Goal: Transaction & Acquisition: Purchase product/service

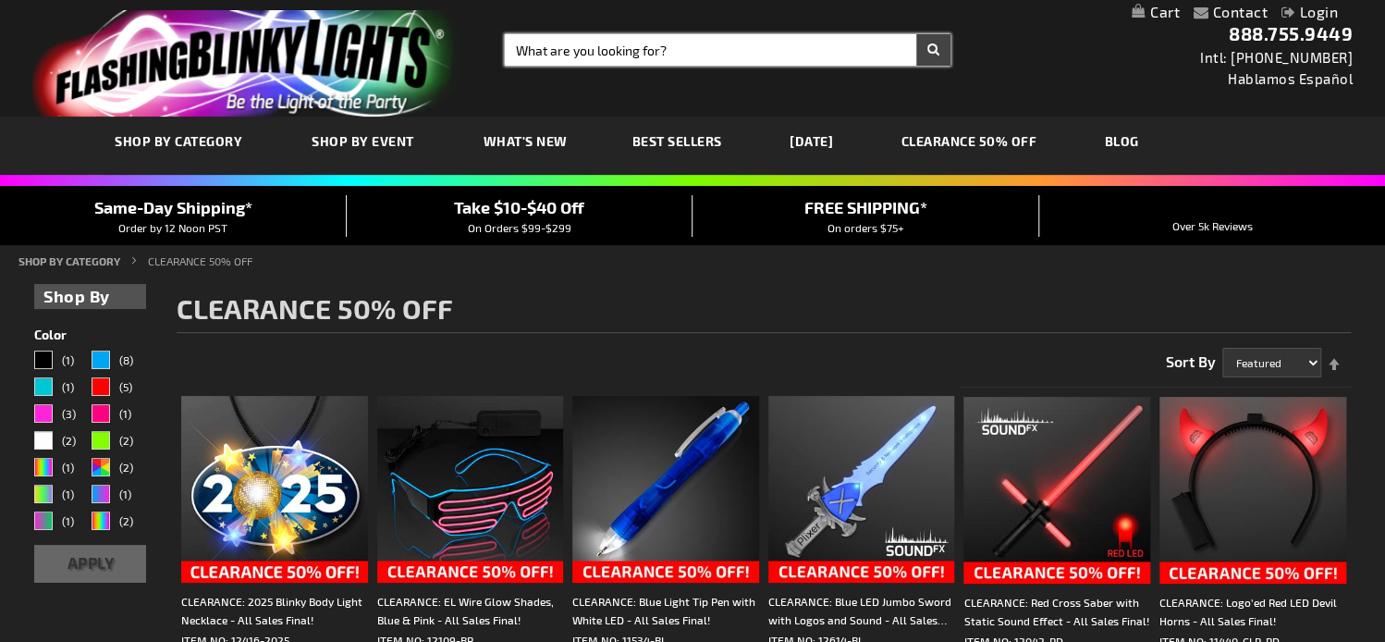
click at [596, 51] on input "Search" at bounding box center [728, 49] width 446 height 31
paste input "12530"
type input "12530"
click at [916, 34] on button "Search" at bounding box center [933, 49] width 34 height 31
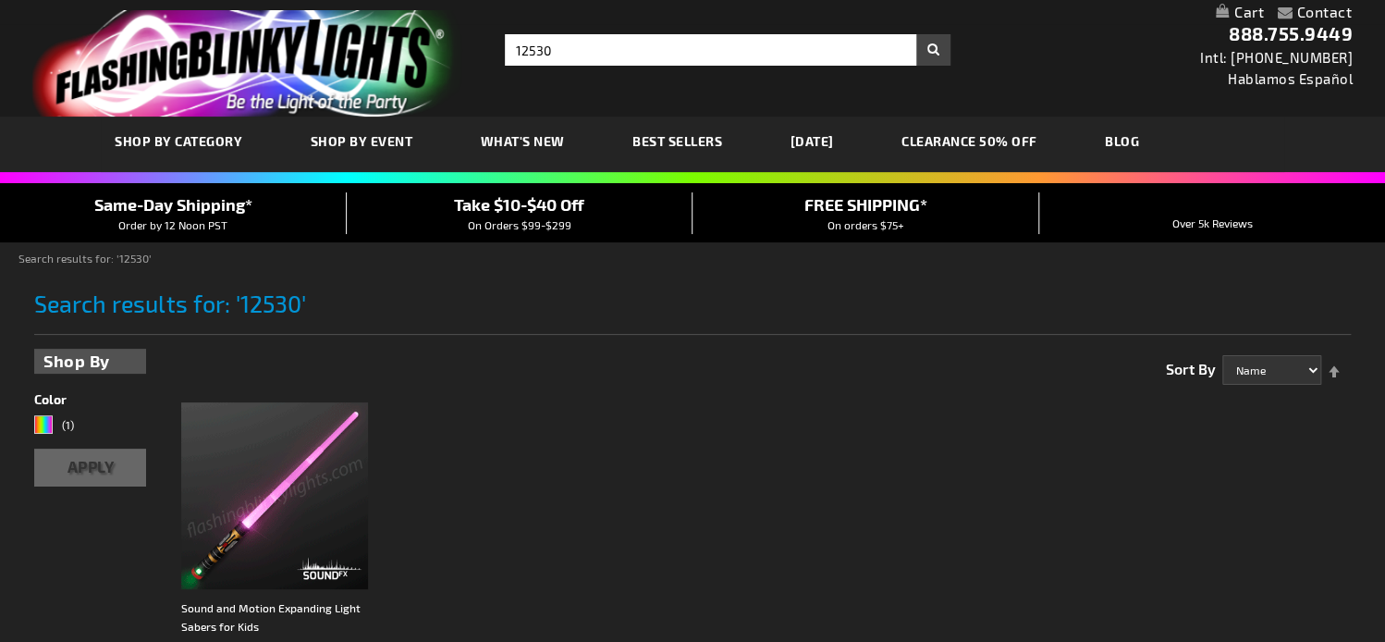
click at [241, 452] on img at bounding box center [274, 495] width 187 height 187
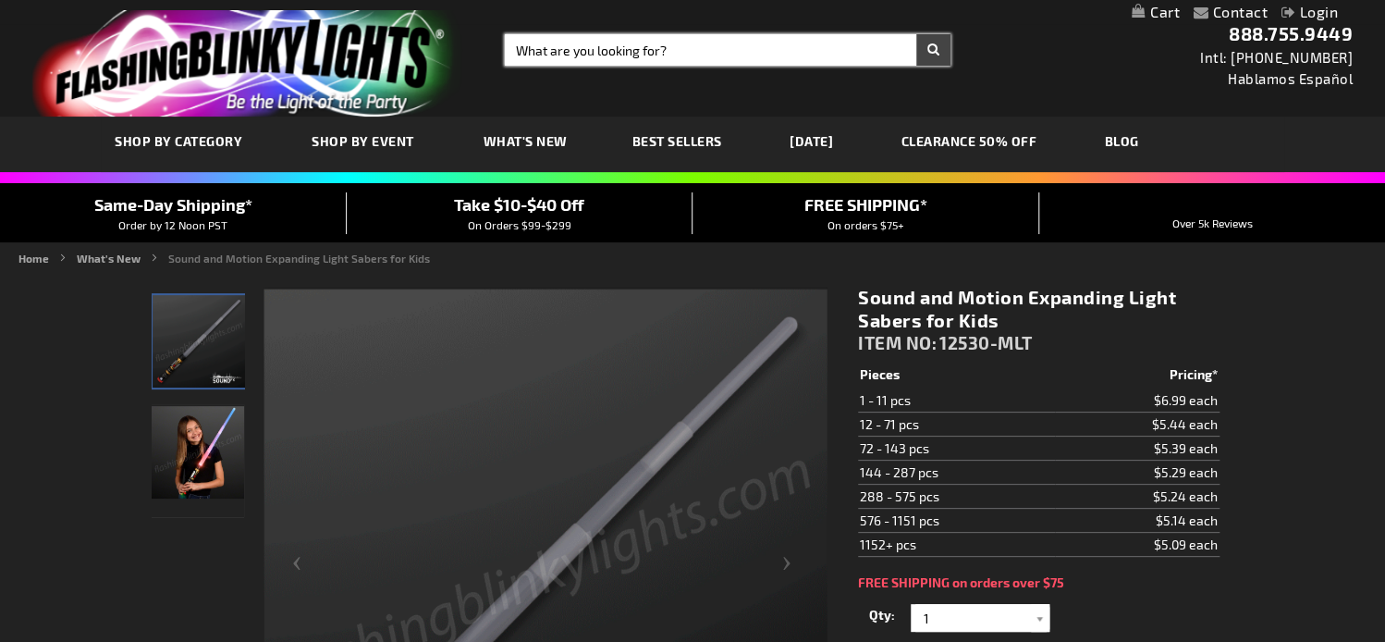
click at [576, 46] on input "Search" at bounding box center [728, 49] width 446 height 31
paste input "12547-BK"
type input "12547-BK"
click at [916, 34] on button "Search" at bounding box center [933, 49] width 34 height 31
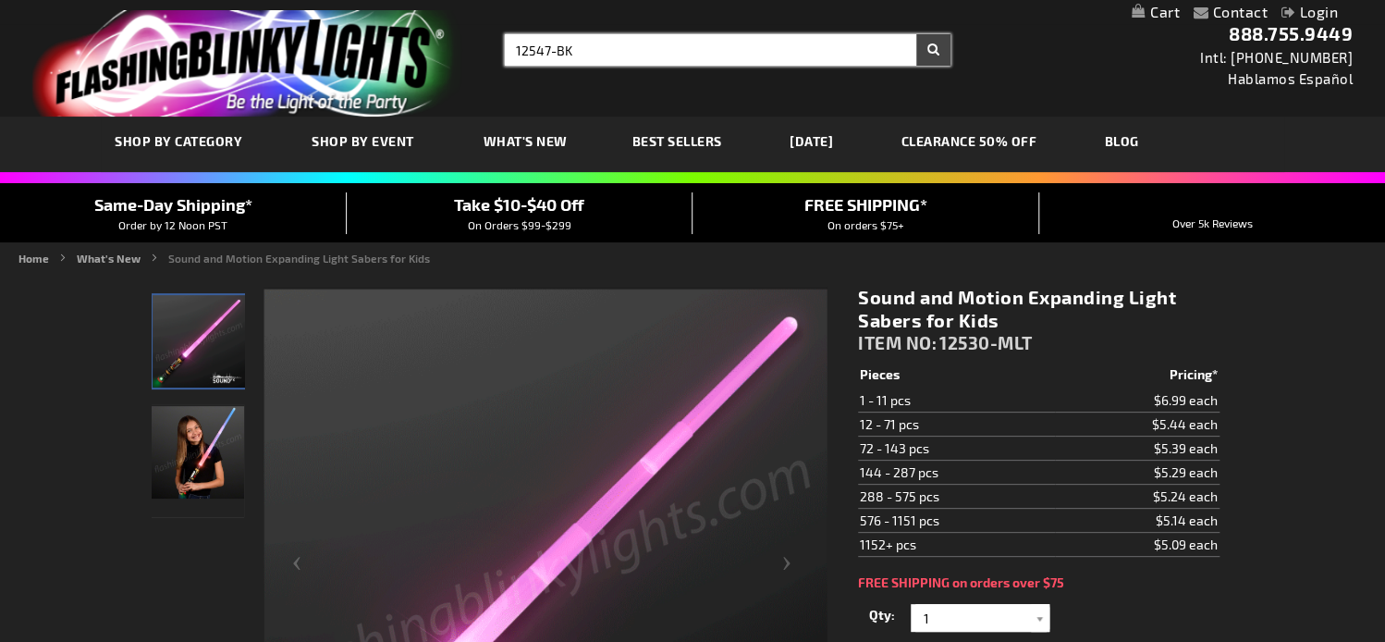
click at [916, 34] on button "Search" at bounding box center [933, 49] width 34 height 31
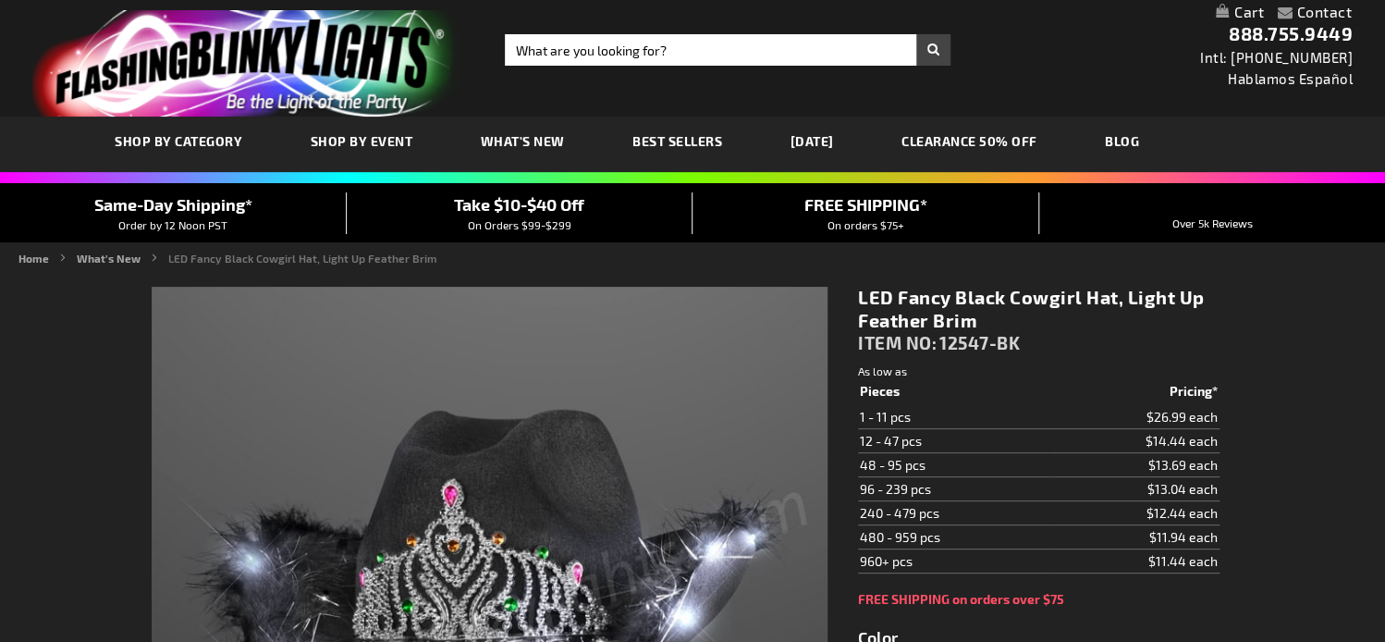
type input "5631"
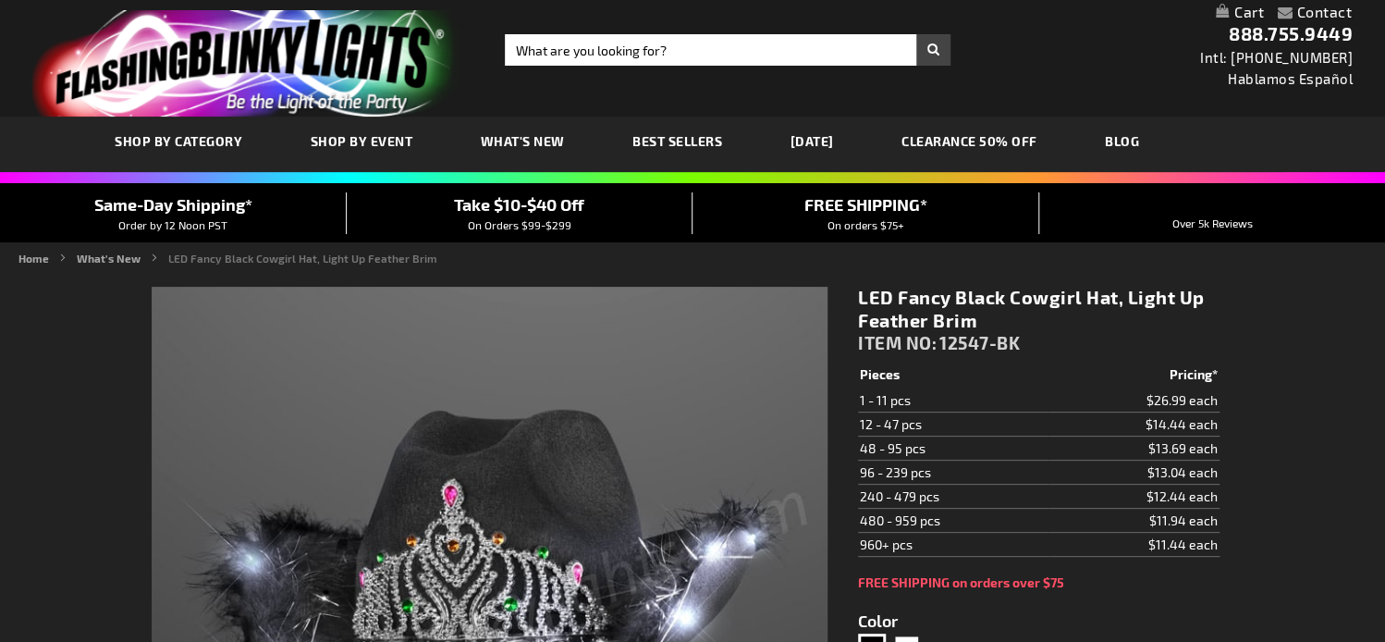
scroll to position [462, 0]
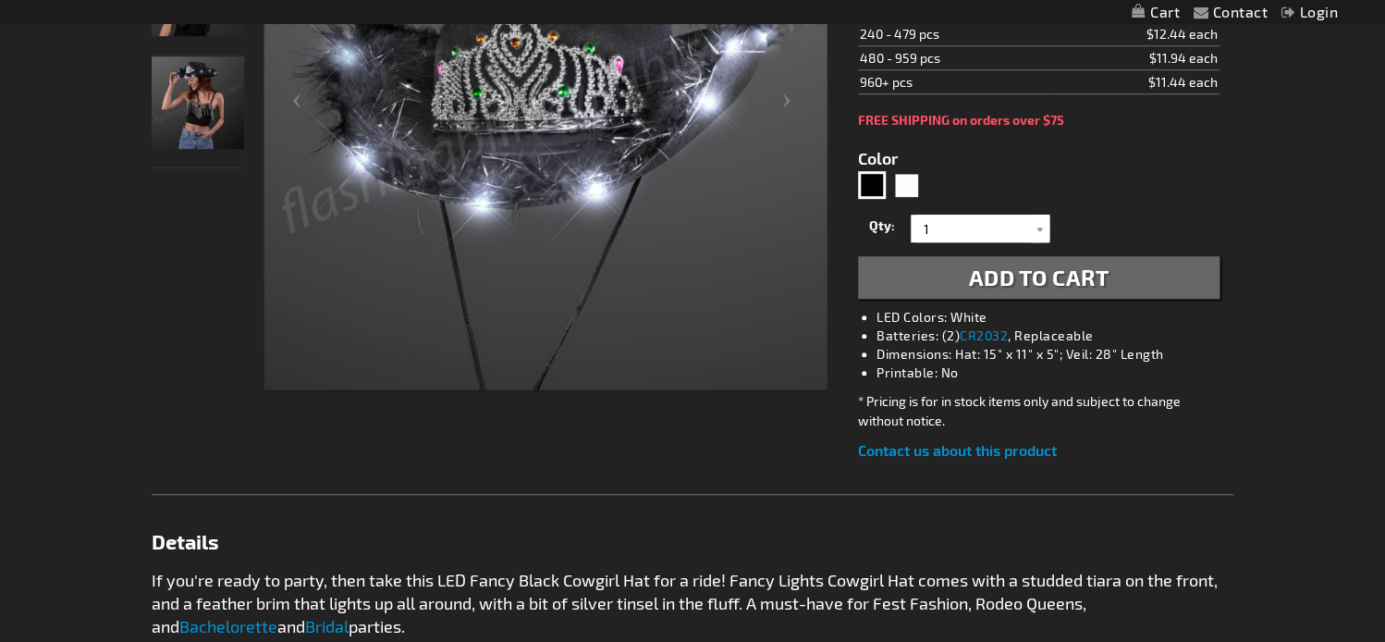
click at [192, 117] on img "LED Fancy Black Cowgirl Hat, Light Up Feather Brim" at bounding box center [198, 102] width 92 height 92
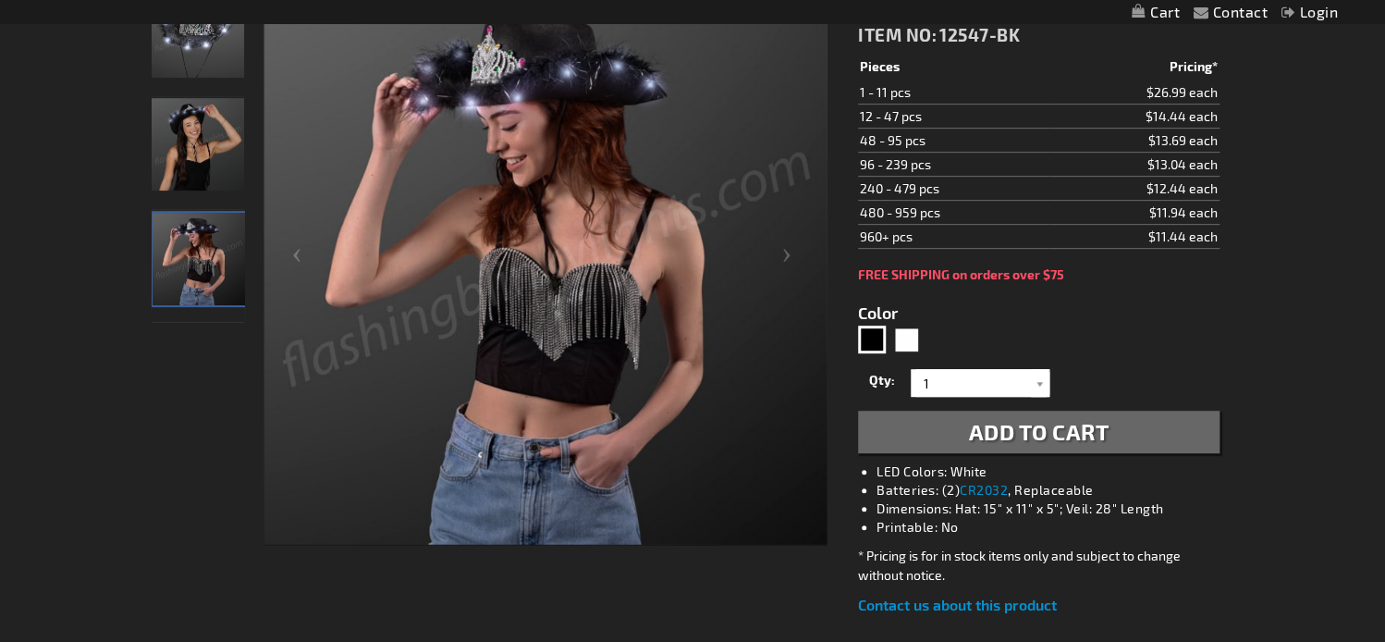
scroll to position [0, 0]
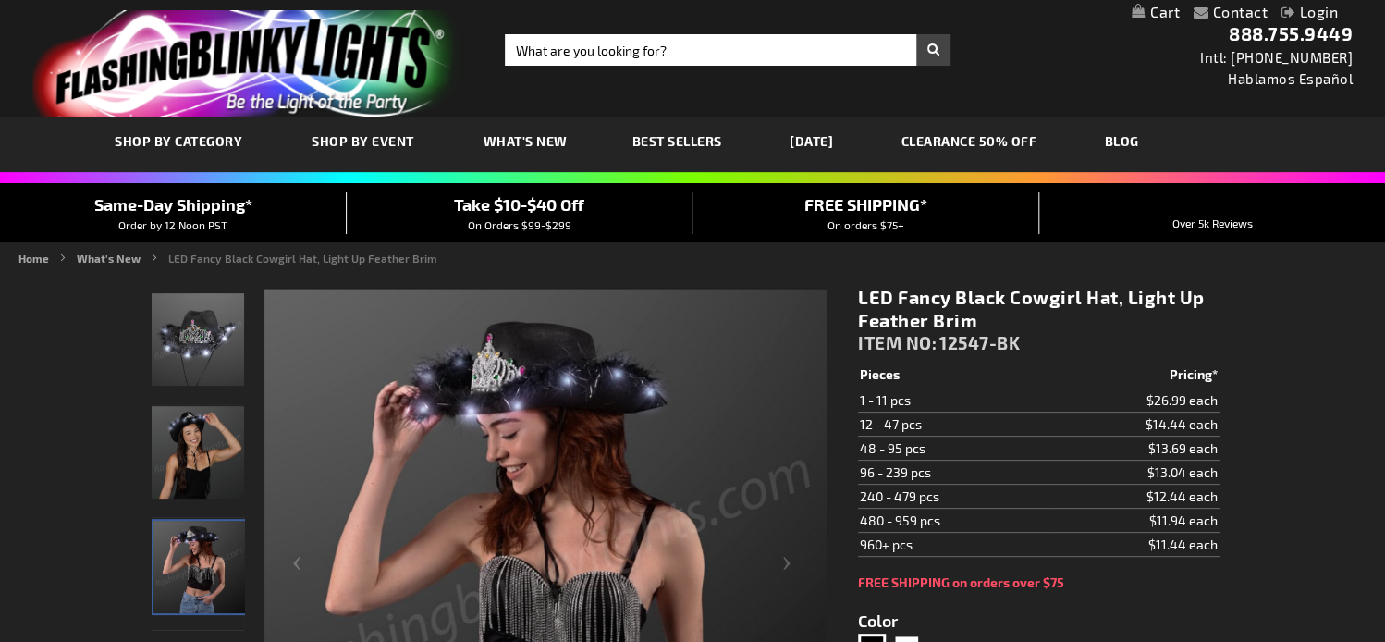
click at [191, 449] on img "LED Fancy Black Cowgirl Hat, Light Up Feather Brim" at bounding box center [198, 452] width 92 height 92
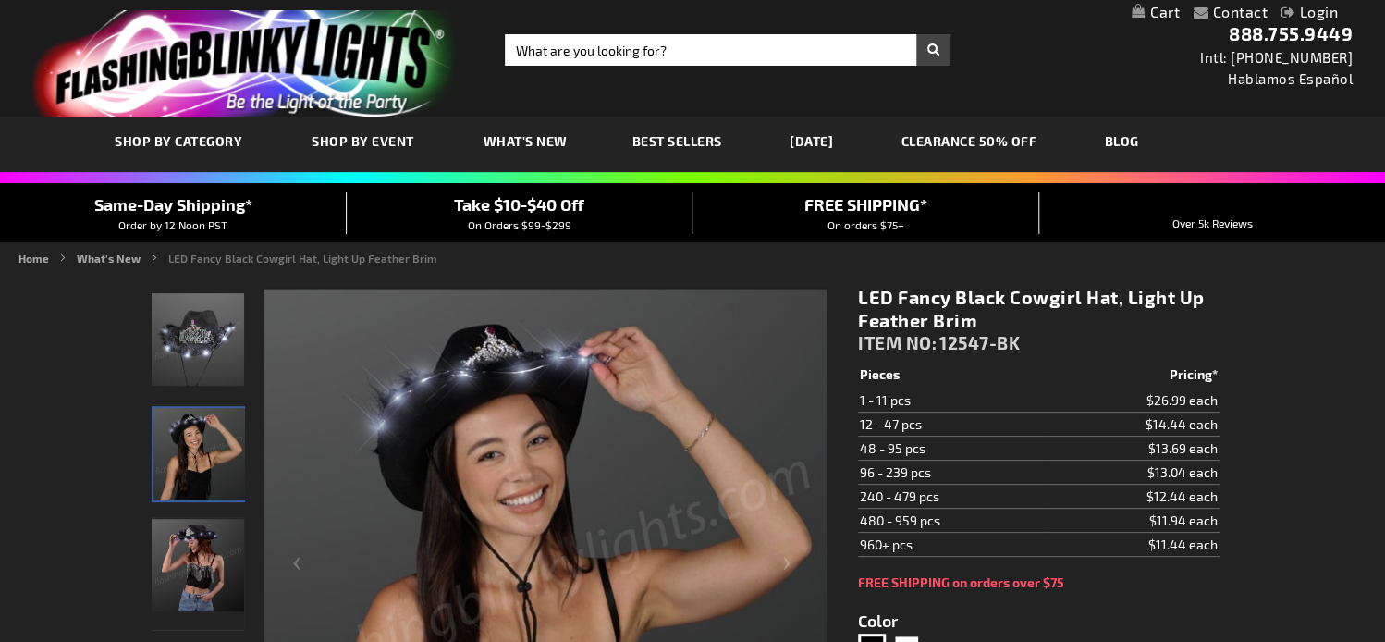
click at [836, 144] on link "[DATE]" at bounding box center [811, 141] width 71 height 62
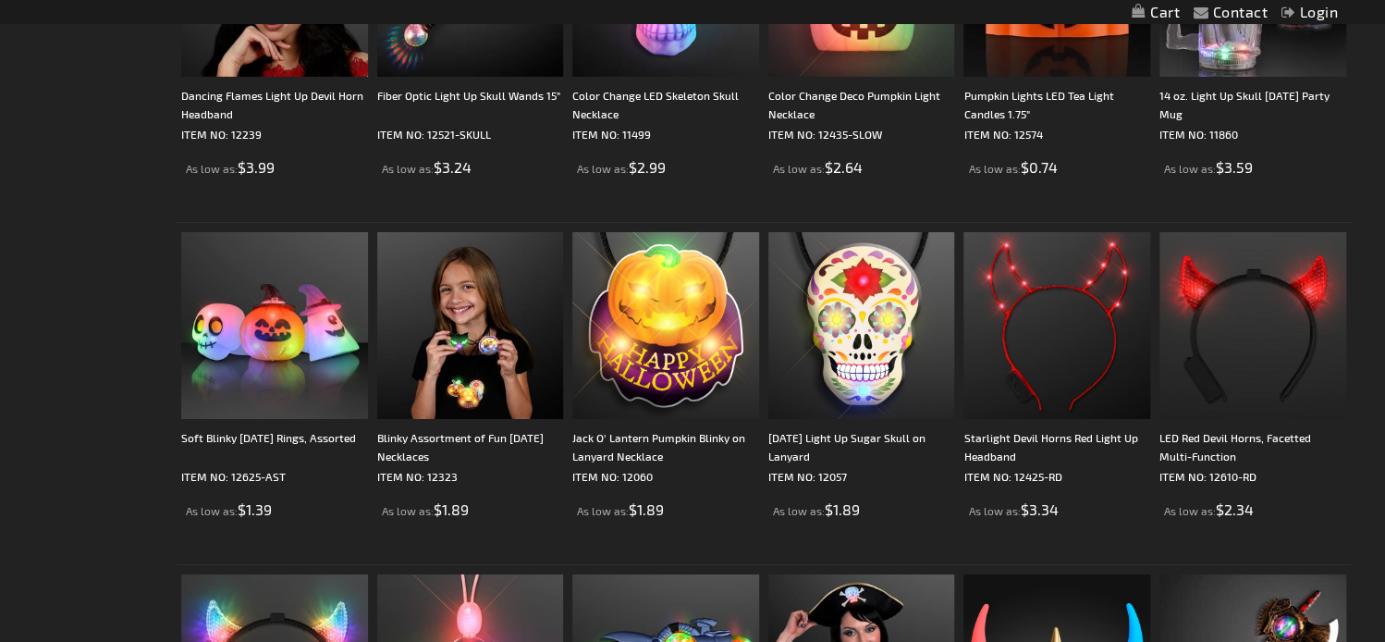
scroll to position [3542, 0]
